Goal: Use online tool/utility: Utilize a website feature to perform a specific function

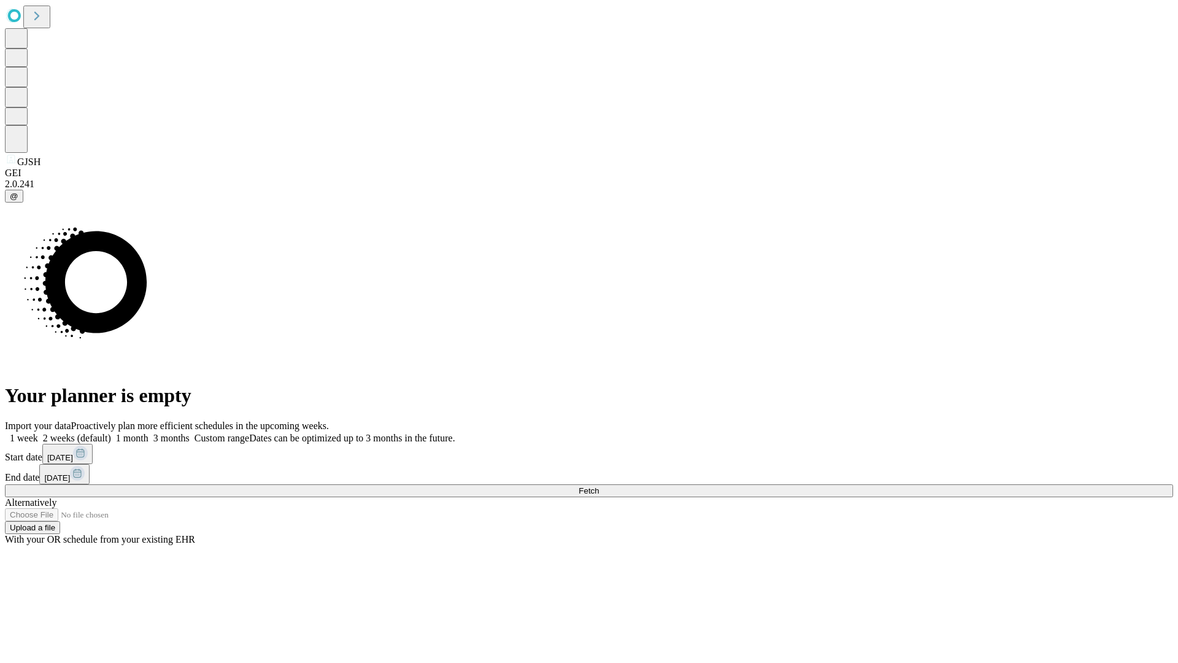
click at [599, 486] on span "Fetch" at bounding box center [589, 490] width 20 height 9
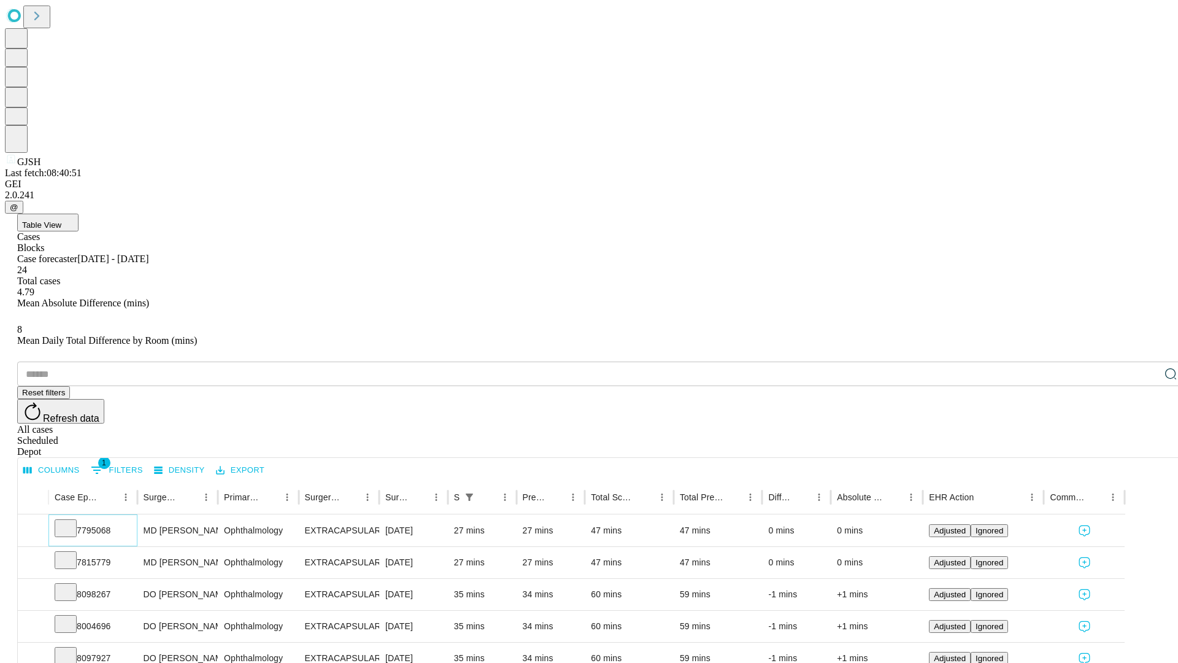
click at [72, 521] on icon at bounding box center [66, 527] width 12 height 12
